Goal: Task Accomplishment & Management: Use online tool/utility

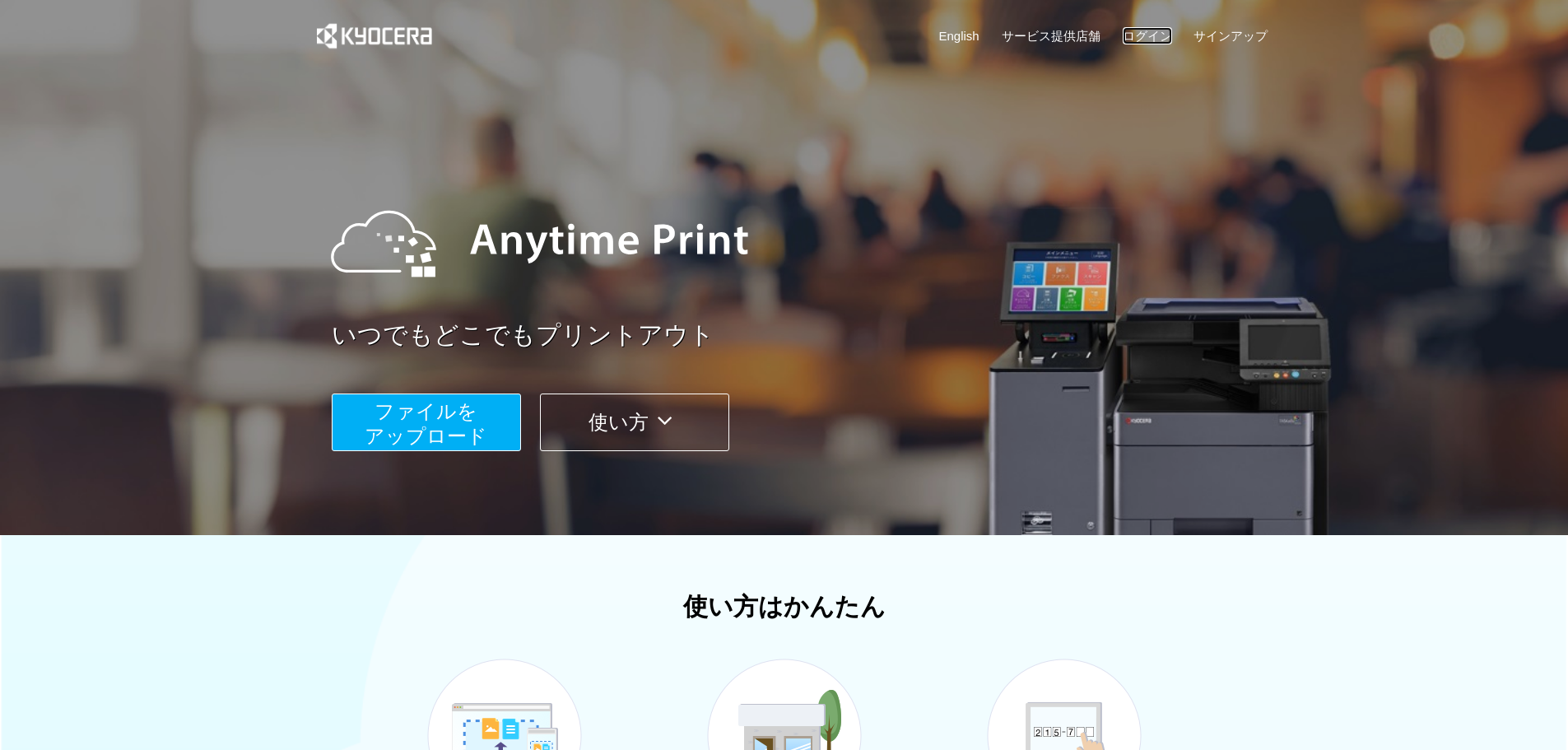
click at [1133, 35] on link "ログイン" at bounding box center [1147, 36] width 49 height 17
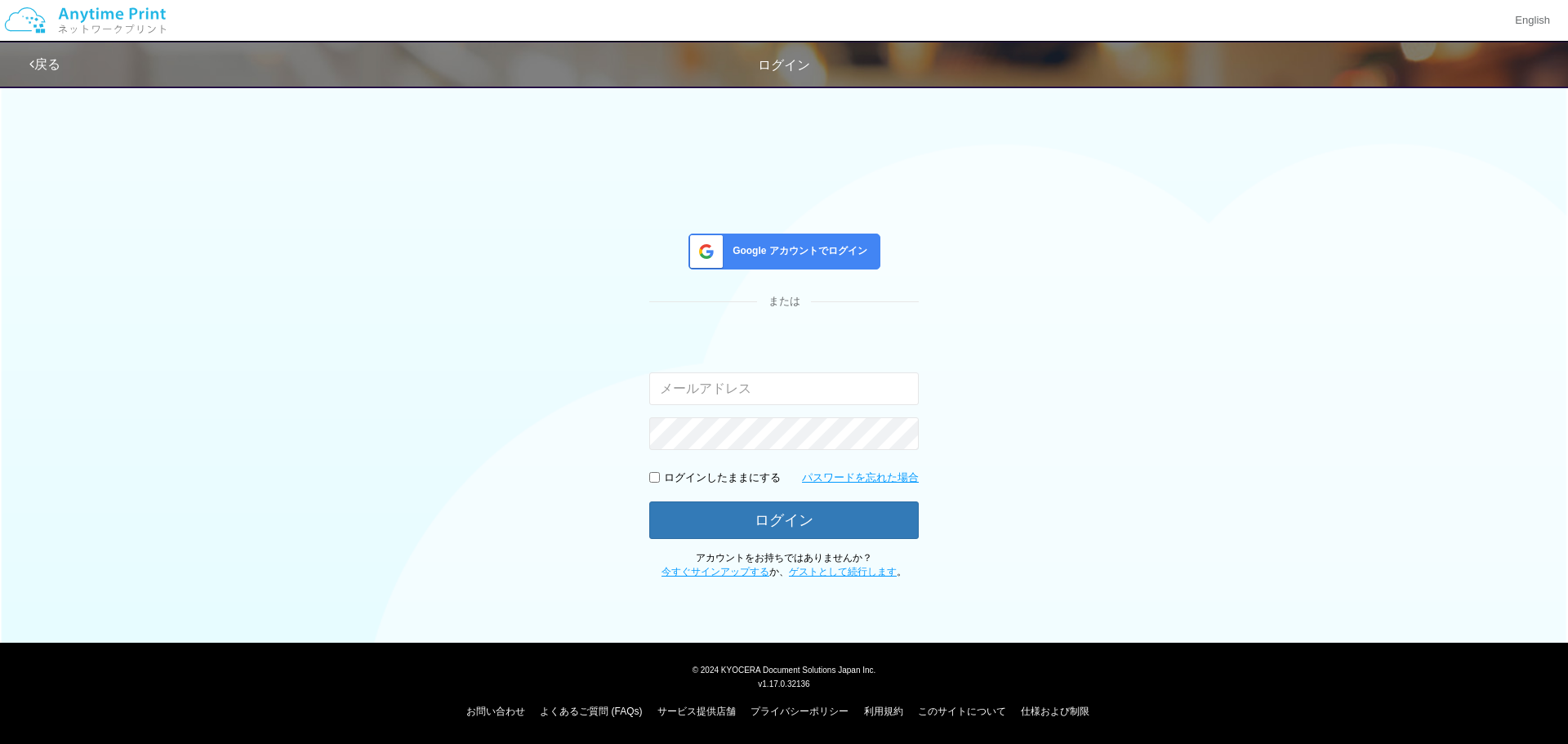
click at [777, 373] on input "email" at bounding box center [784, 388] width 269 height 33
click at [772, 386] on input "email" at bounding box center [784, 388] width 269 height 33
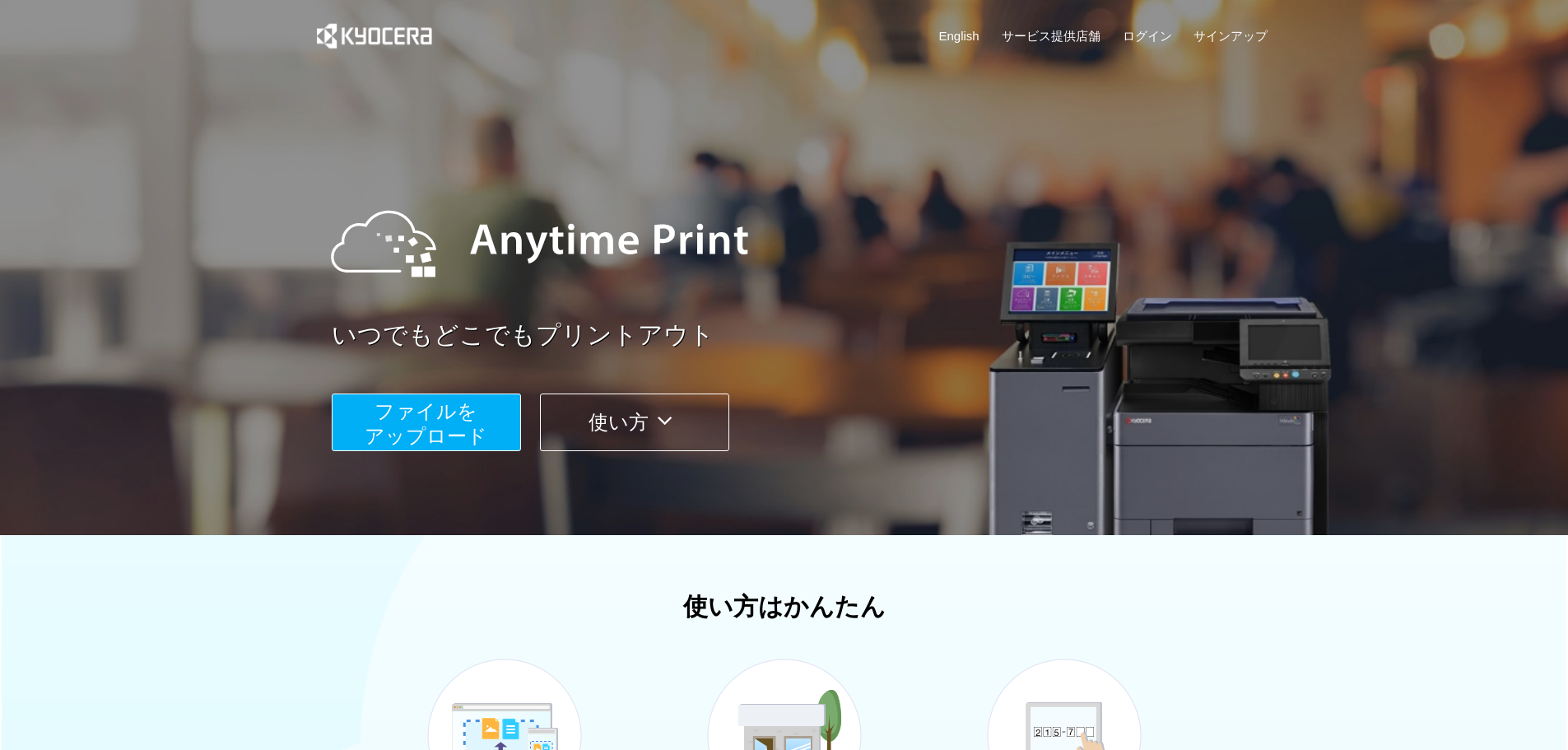
scroll to position [247, 0]
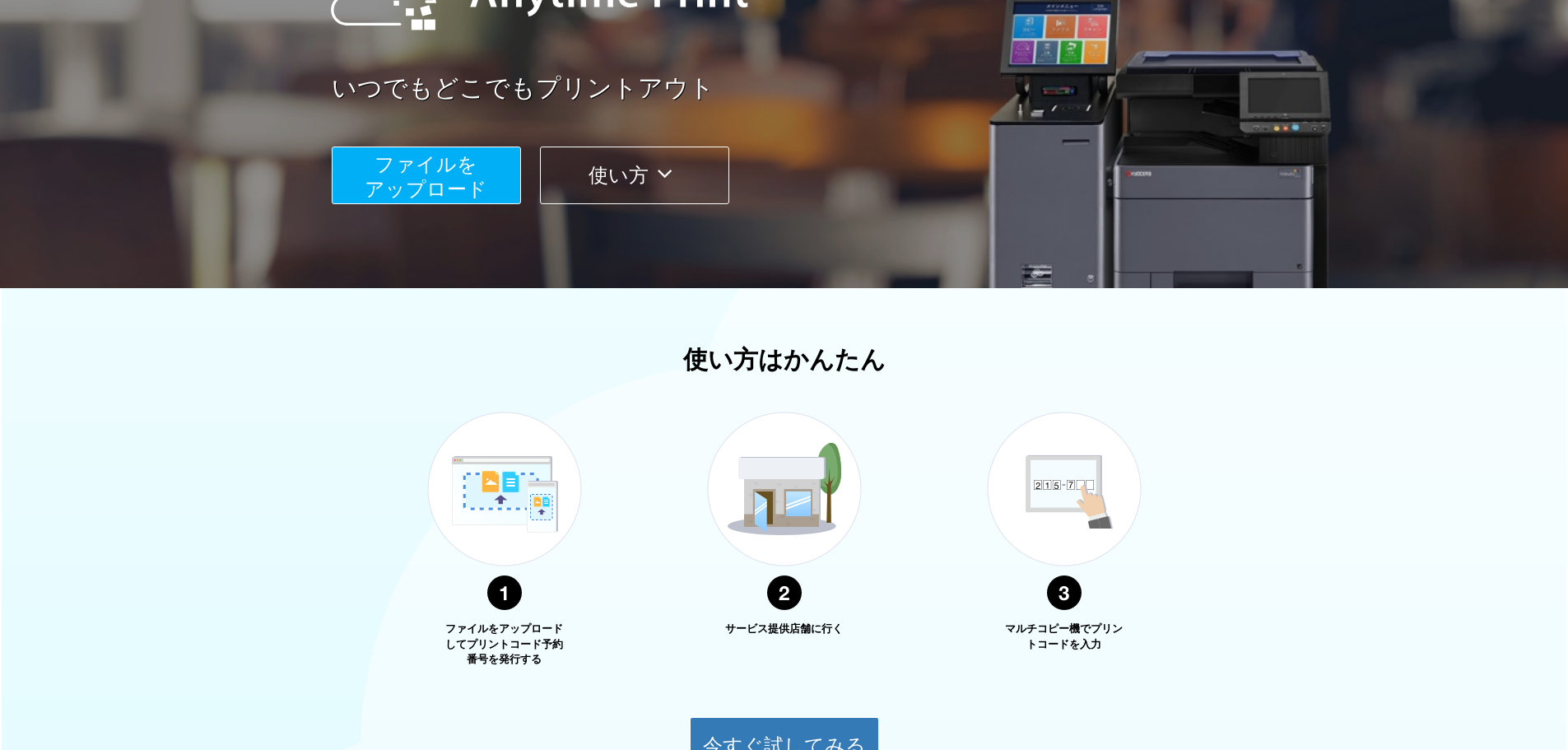
click at [469, 181] on span "ファイルを ​​アップロード" at bounding box center [426, 177] width 123 height 47
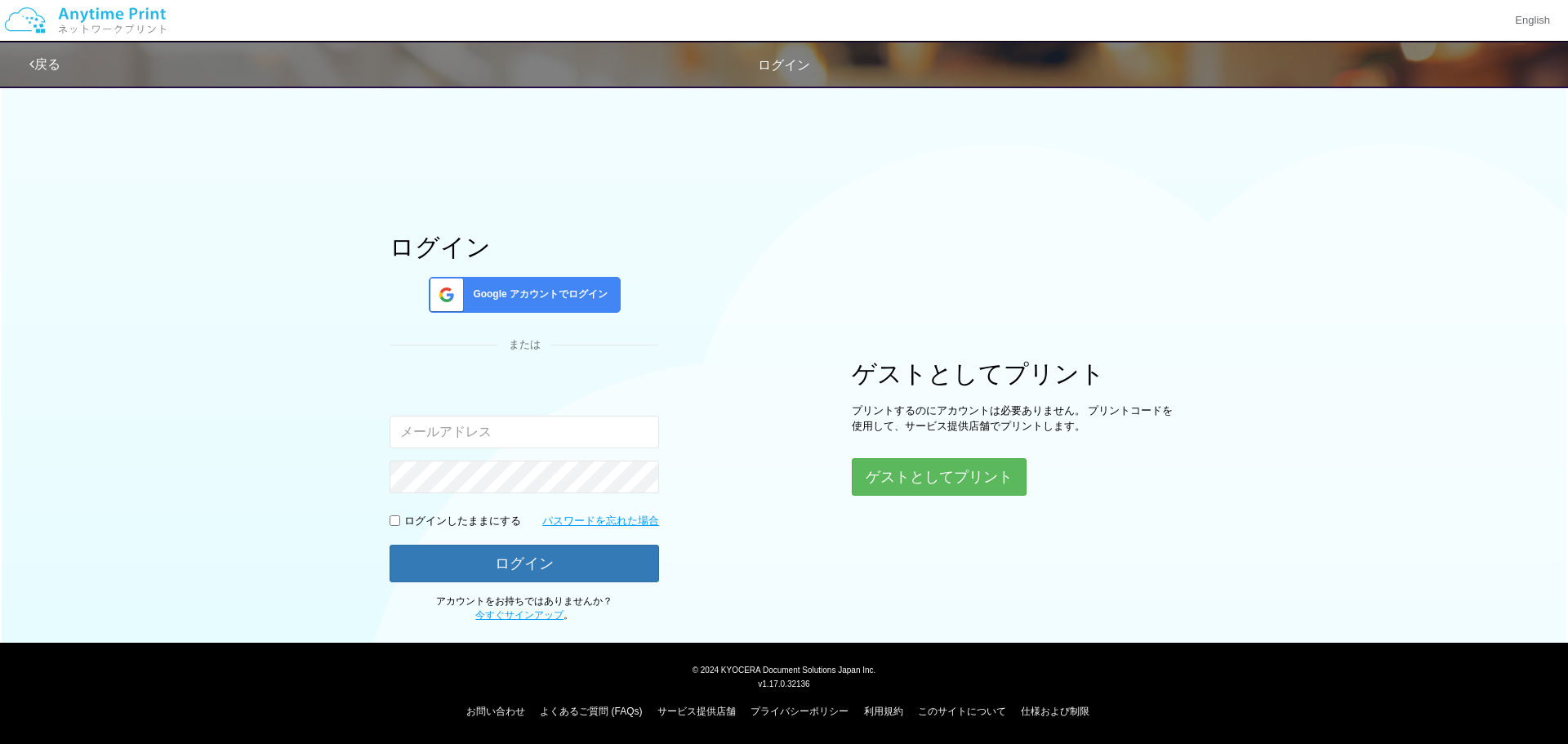
click at [565, 292] on span "Google アカウントでログイン" at bounding box center [536, 294] width 142 height 14
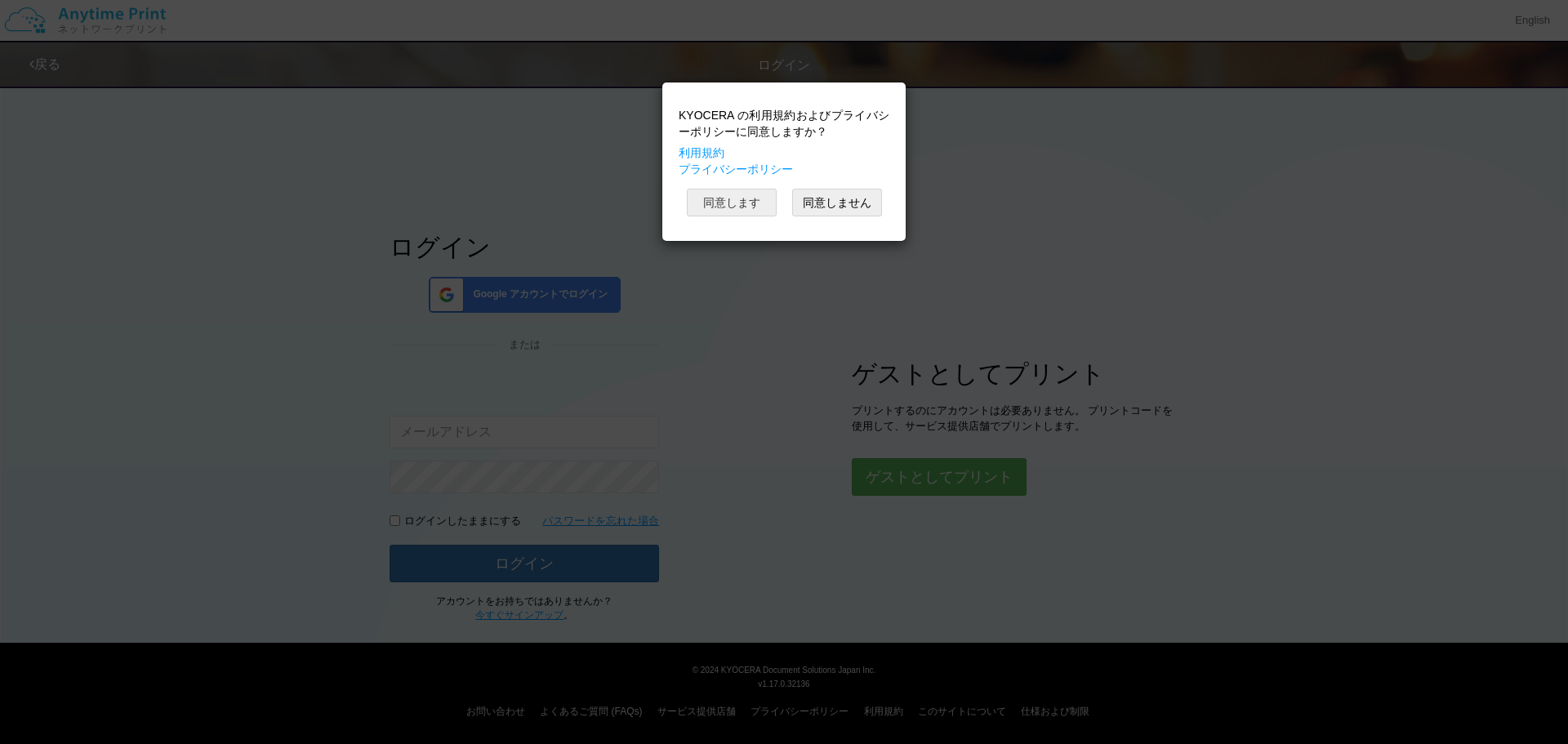
click at [744, 193] on button "同意します" at bounding box center [732, 202] width 90 height 28
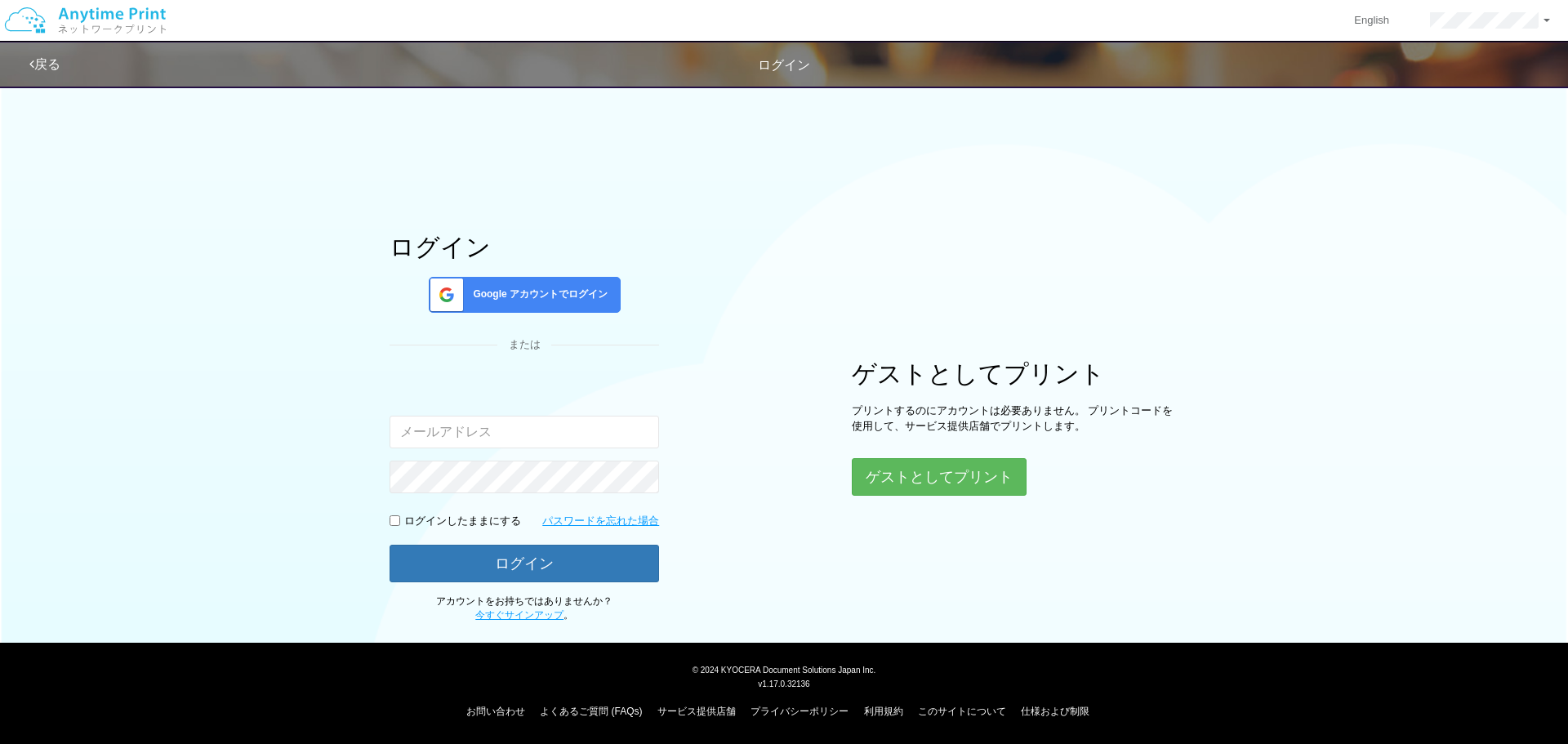
click at [550, 275] on div "ログイン Google アカウントでログイン または 入力されたメールアドレスまたはパスワードが正しくありません。 ログインしたままにする パスワードを忘れた…" at bounding box center [524, 428] width 269 height 390
click at [551, 291] on span "Google アカウントでログイン" at bounding box center [536, 294] width 142 height 14
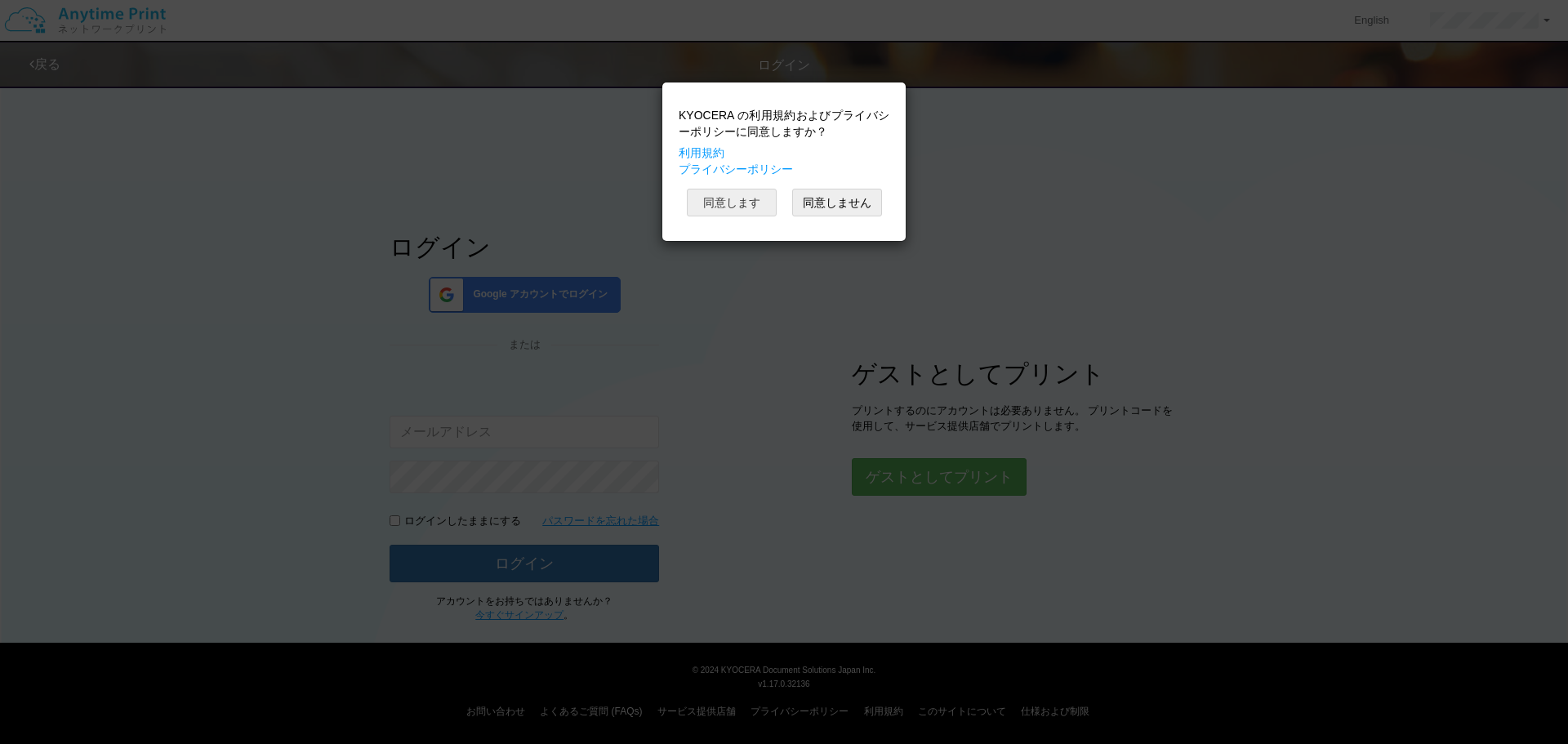
click at [720, 188] on div "KYOCERA の利用規約およびプライバシーポリシーに同意しますか？ 利用規約 プライバシーポリシー 同意します 同意しません" at bounding box center [784, 162] width 227 height 142
click at [721, 197] on button "同意します" at bounding box center [732, 202] width 90 height 28
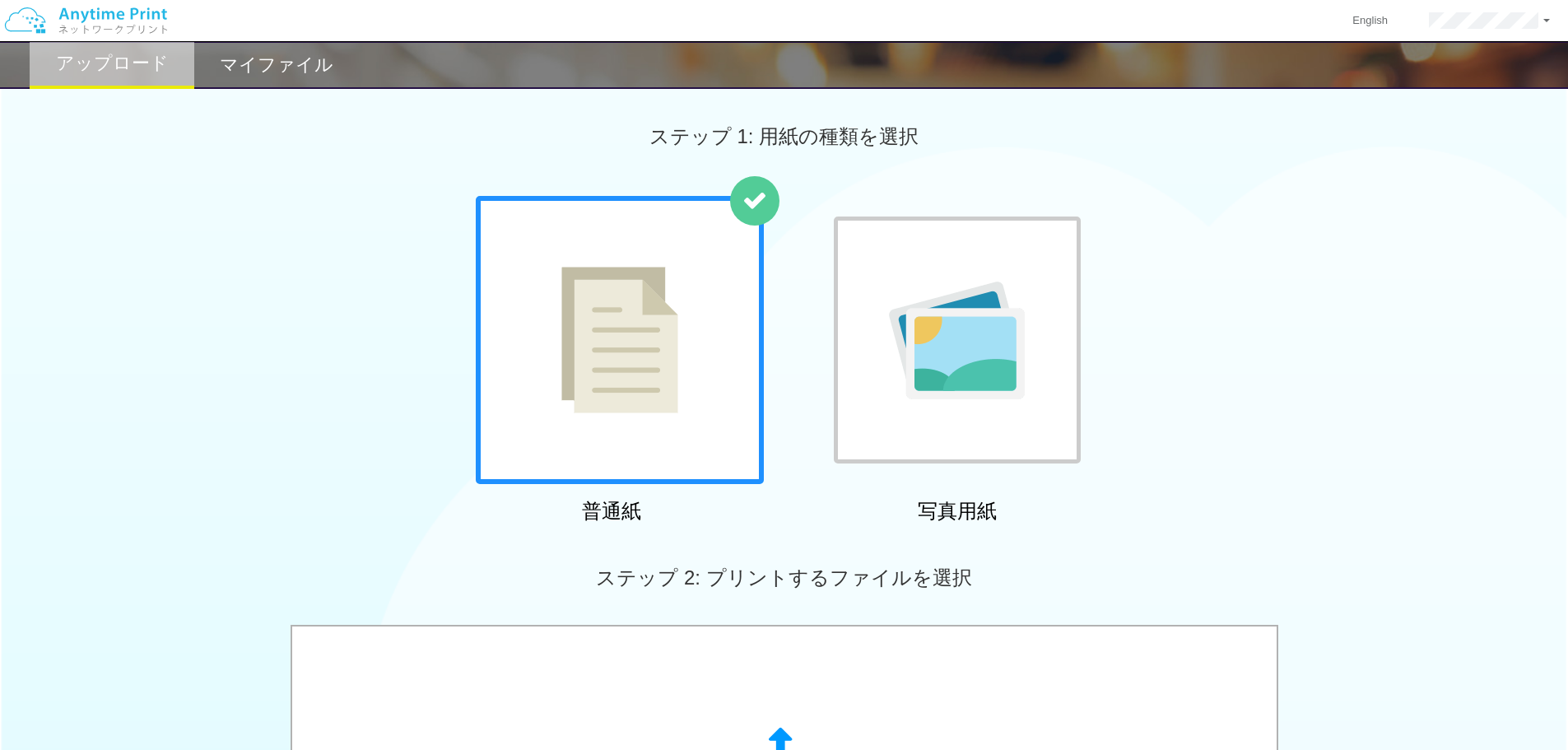
scroll to position [247, 0]
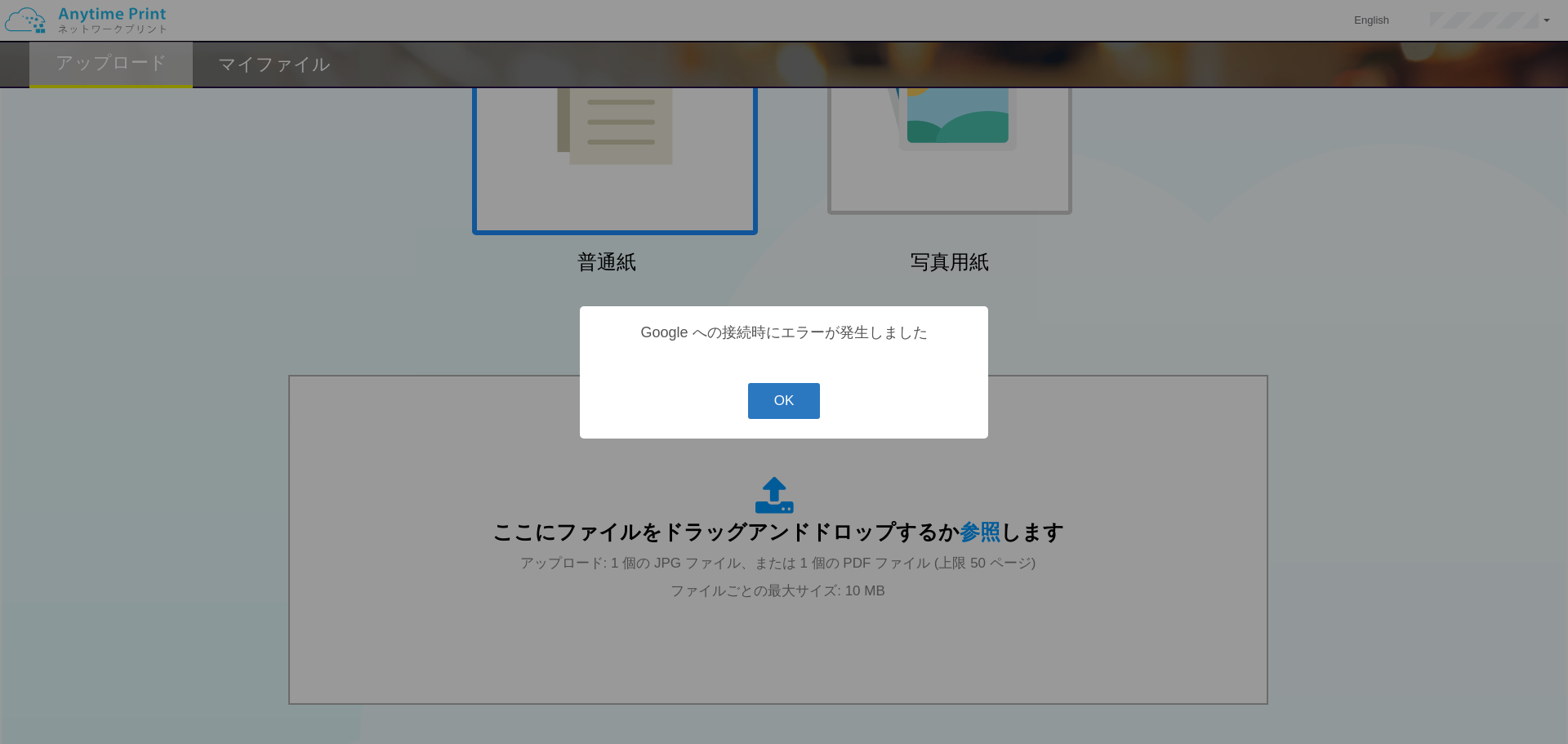
click at [785, 401] on button "OK" at bounding box center [784, 401] width 73 height 36
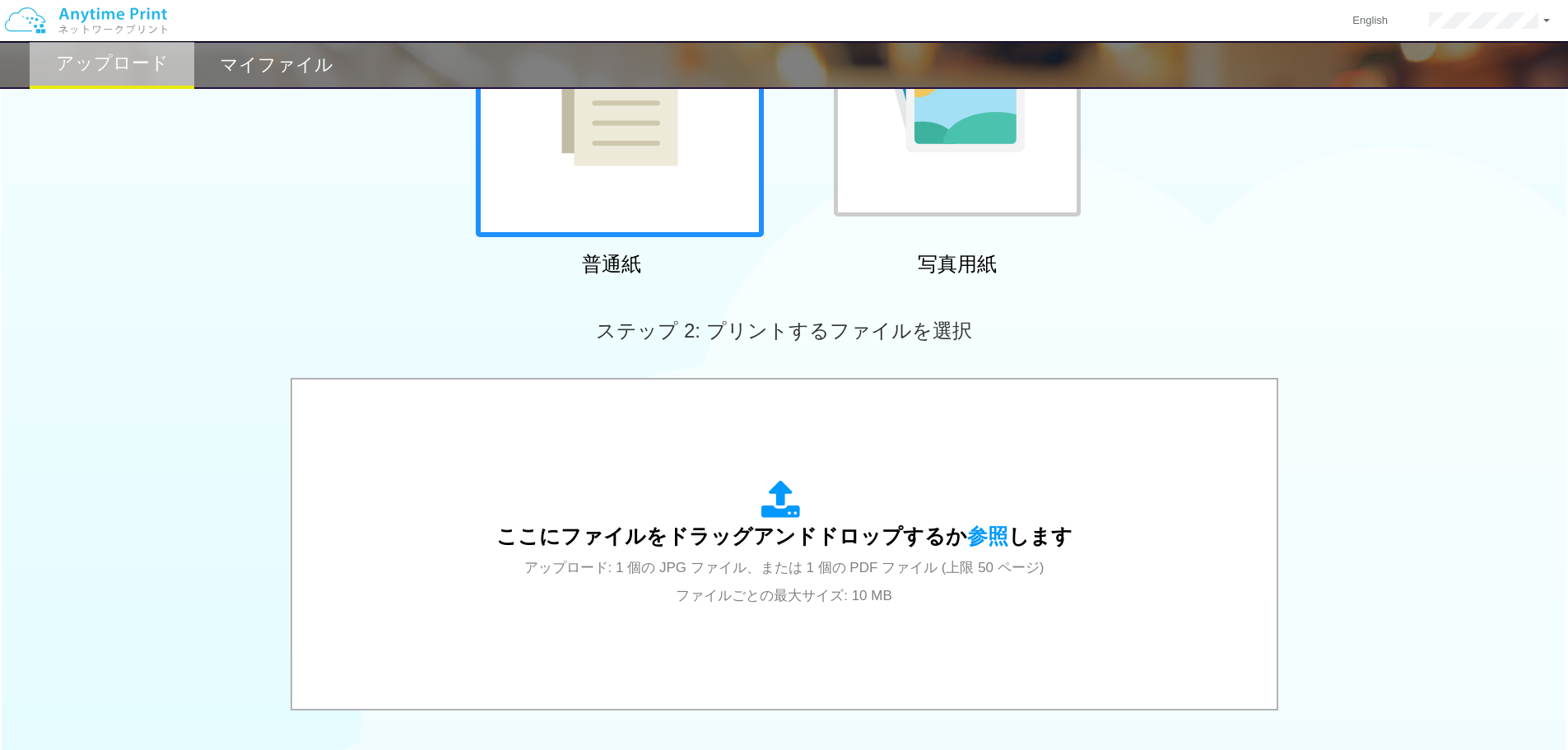
scroll to position [0, 0]
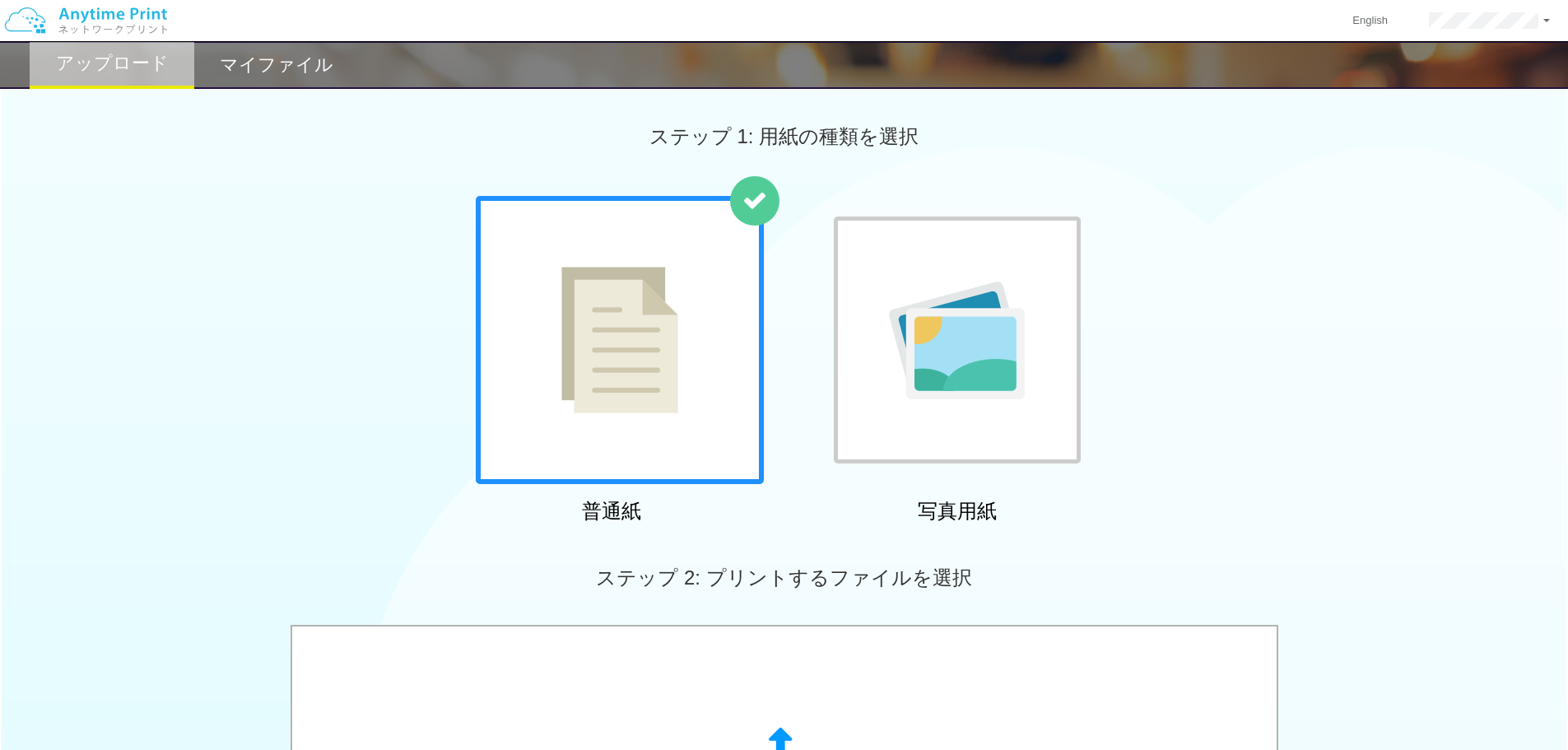
drag, startPoint x: 295, startPoint y: 61, endPoint x: 319, endPoint y: 84, distance: 33.2
click at [296, 62] on h2 "マイファイル" at bounding box center [277, 64] width 113 height 20
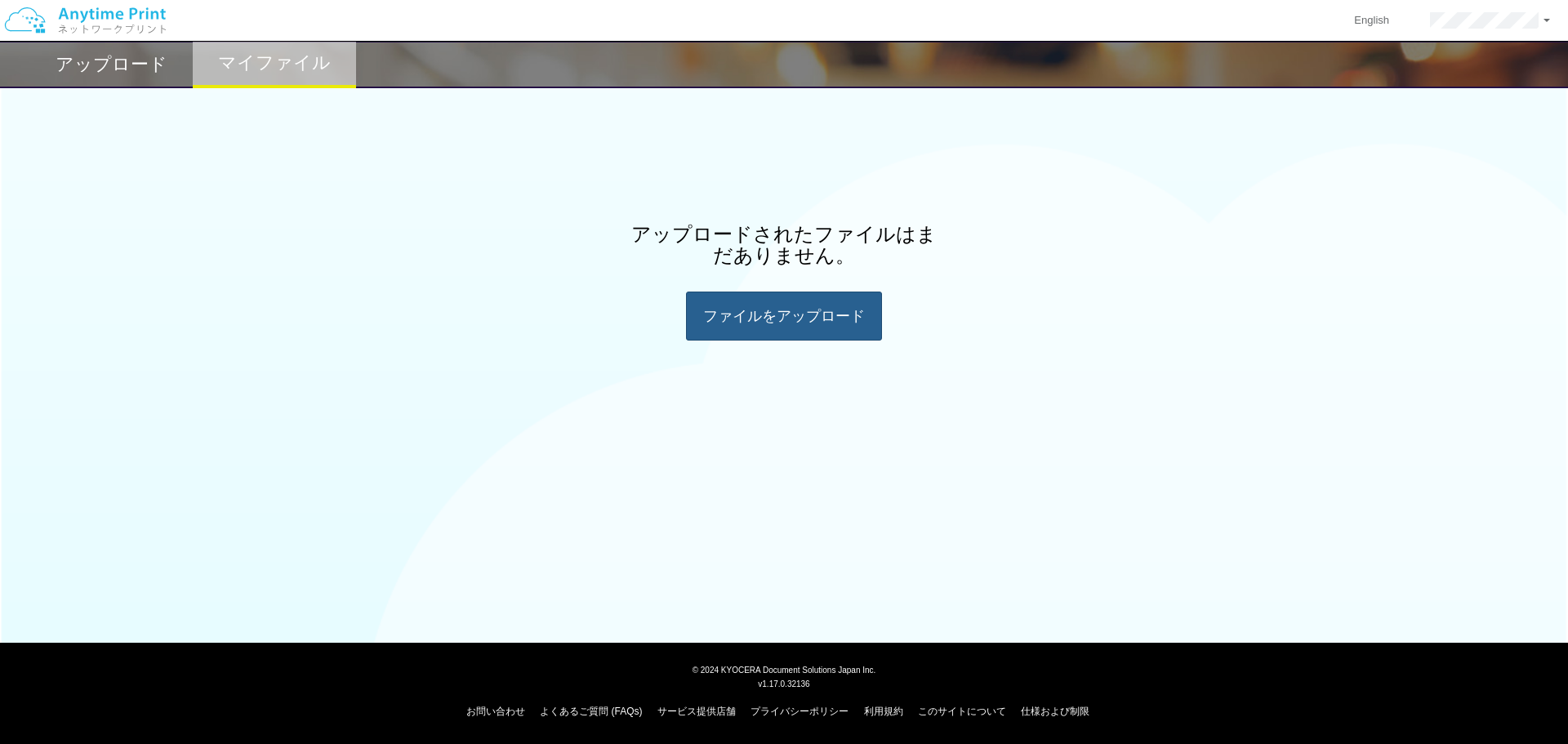
click at [766, 310] on div "ファイルを​​アップロード" at bounding box center [784, 316] width 196 height 49
